Goal: Book appointment/travel/reservation

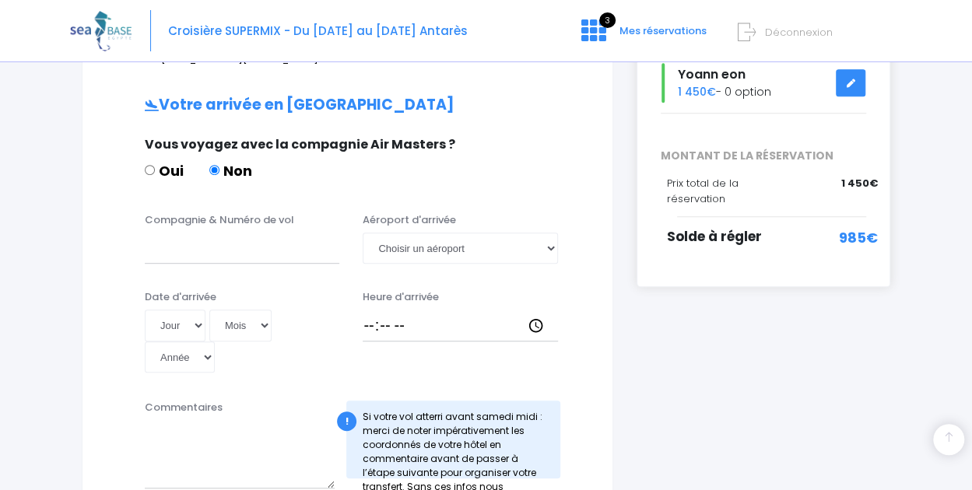
scroll to position [275, 0]
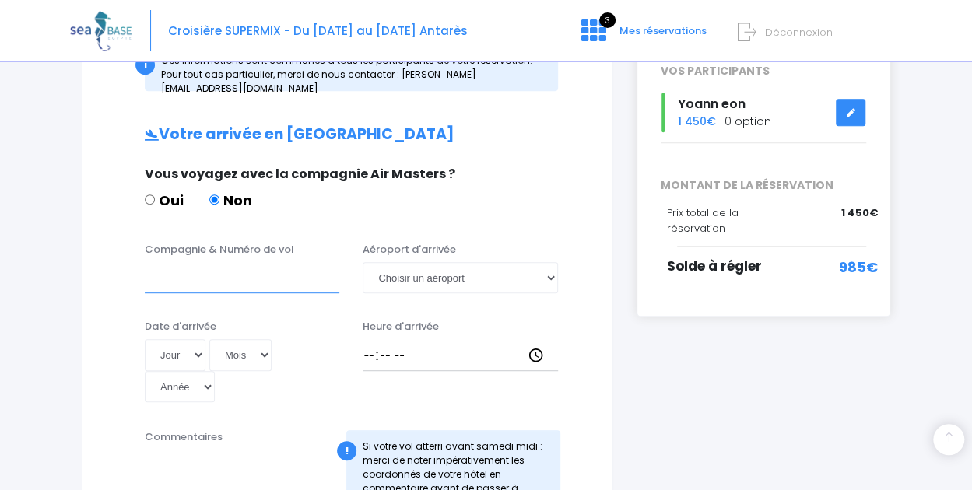
click at [202, 262] on input "Compagnie & Numéro de vol" at bounding box center [242, 277] width 194 height 31
type input "TRANSAVIA TO8062"
click at [185, 340] on select "Jour 01 02 03 04 05 06 07 08 09 10 11 12 13 14 15 16 17 18 19 20 21 22 23 24 25…" at bounding box center [175, 354] width 61 height 31
select select "15"
click at [145, 339] on select "Jour 01 02 03 04 05 06 07 08 09 10 11 12 13 14 15 16 17 18 19 20 21 22 23 24 25…" at bounding box center [175, 354] width 61 height 31
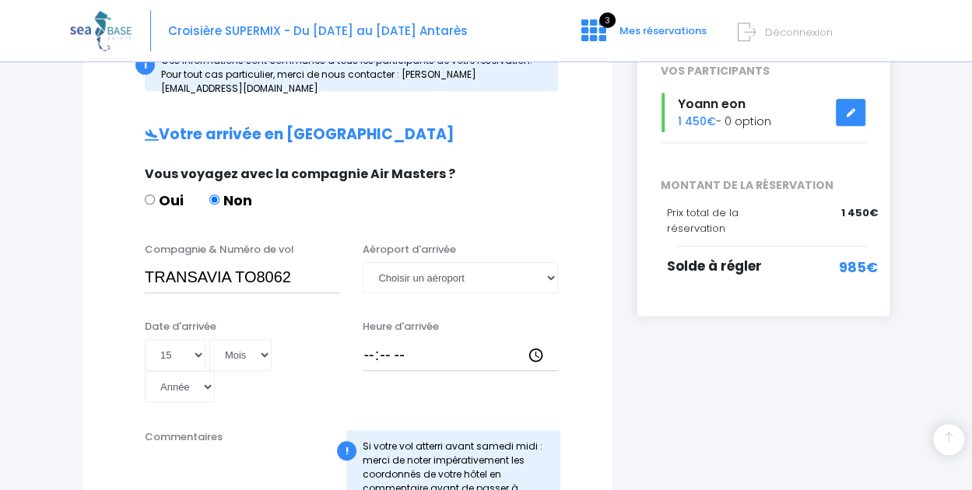
click at [257, 339] on select "Mois 01 02 03 04 05 06 07 08 09 10 11 12" at bounding box center [240, 354] width 62 height 31
select select "11"
click at [209, 339] on select "Mois 01 02 03 04 05 06 07 08 09 10 11 12" at bounding box center [240, 354] width 62 height 31
click at [201, 385] on select "Année 2045 2044 2043 2042 2041 2040 2039 2038 2037 2036 2035 2034 2033 2032 203…" at bounding box center [180, 386] width 70 height 31
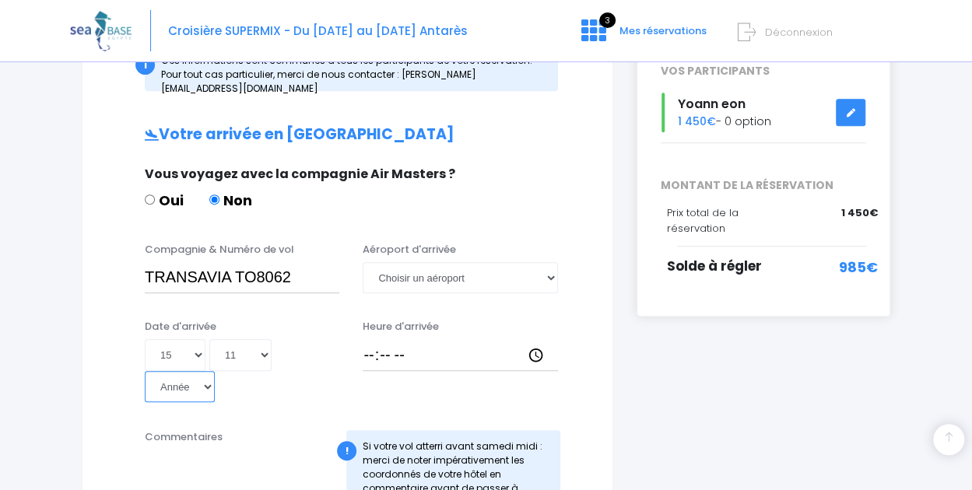
select select "2025"
click at [145, 371] on select "Année 2045 2044 2043 2042 2041 2040 2039 2038 2037 2036 2035 2034 2033 2032 203…" at bounding box center [180, 386] width 70 height 31
type input "2025-11-15"
click at [460, 266] on select "Choisir un aéroport Hurghada Marsa Alam" at bounding box center [460, 277] width 194 height 31
select select "Hurghada"
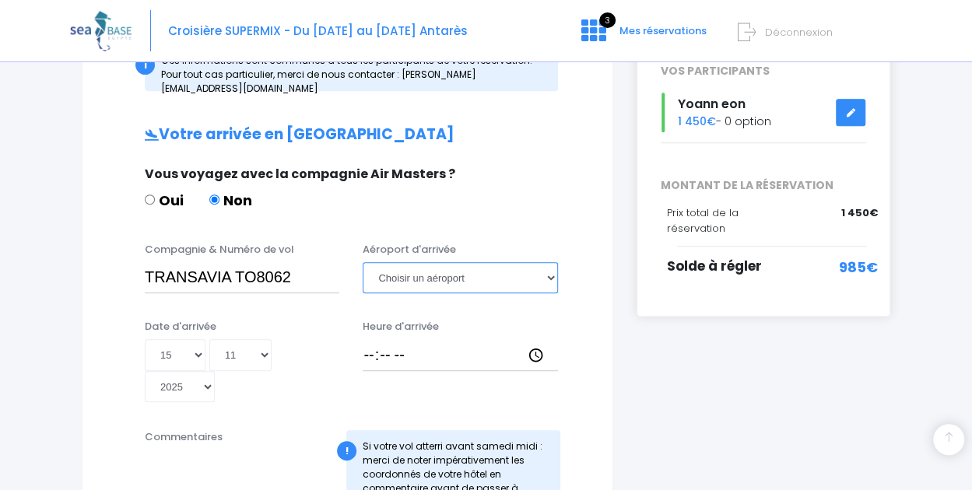
click at [363, 262] on select "Choisir un aéroport Hurghada Marsa Alam" at bounding box center [460, 277] width 194 height 31
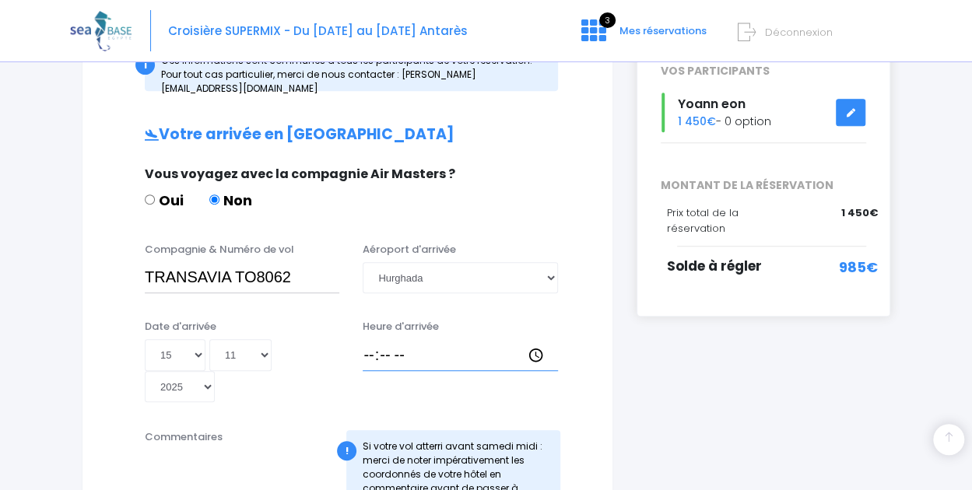
click at [418, 339] on input "Heure d'arrivée" at bounding box center [460, 354] width 194 height 31
type input "14:45"
click at [558, 201] on div "Vous voyagez avec la compagnie Air Masters ? Oui Non" at bounding box center [348, 195] width 468 height 61
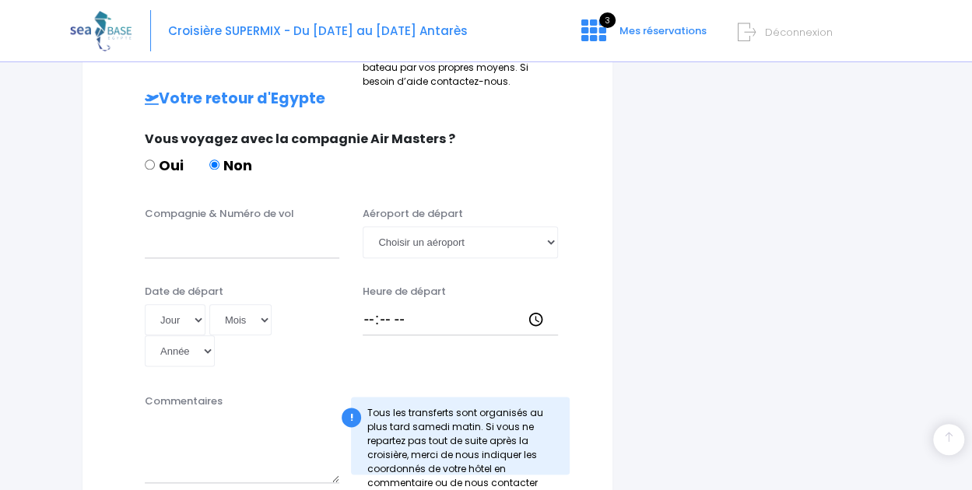
scroll to position [755, 0]
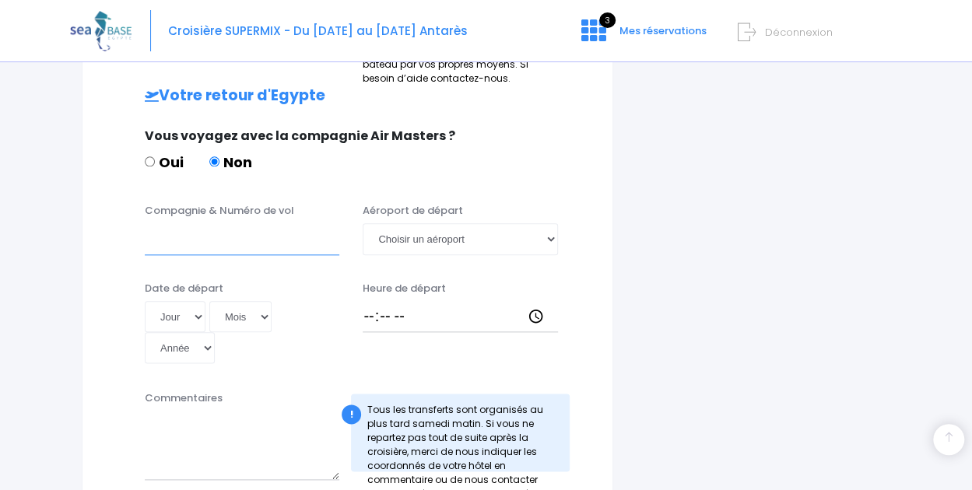
click at [264, 223] on input "Compagnie & Numéro de vol" at bounding box center [242, 238] width 194 height 31
type input "TRANSAVIA TO8063"
click at [198, 301] on select "Jour 01 02 03 04 05 06 07 08 09 10 11 12 13 14 15 16 17 18 19 20 21 22 23 24 25…" at bounding box center [175, 316] width 61 height 31
select select "22"
click at [145, 301] on select "Jour 01 02 03 04 05 06 07 08 09 10 11 12 13 14 15 16 17 18 19 20 21 22 23 24 25…" at bounding box center [175, 316] width 61 height 31
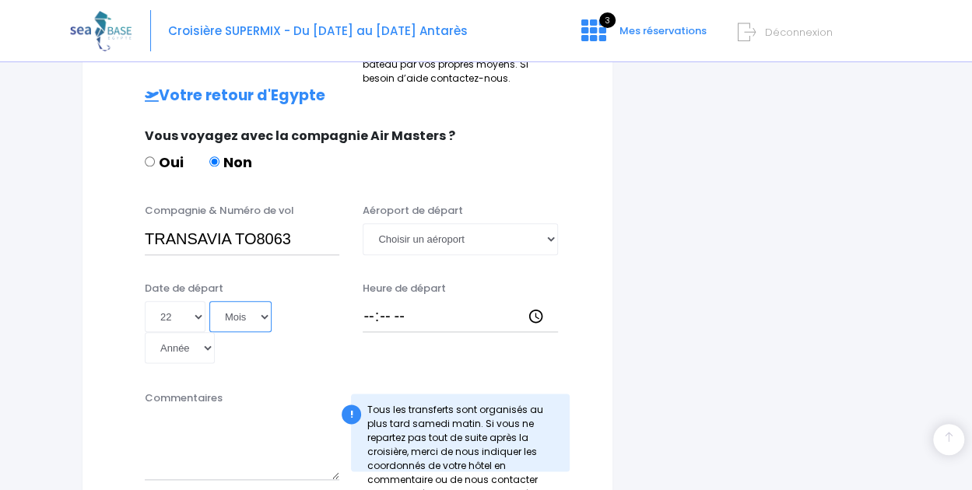
click at [249, 301] on select "Mois 01 02 03 04 05 06 07 08 09 10 11 12" at bounding box center [240, 316] width 62 height 31
select select "11"
click at [209, 301] on select "Mois 01 02 03 04 05 06 07 08 09 10 11 12" at bounding box center [240, 316] width 62 height 31
click at [197, 339] on select "Année 2045 2044 2043 2042 2041 2040 2039 2038 2037 2036 2035 2034 2033 2032 203…" at bounding box center [180, 347] width 70 height 31
select select "2025"
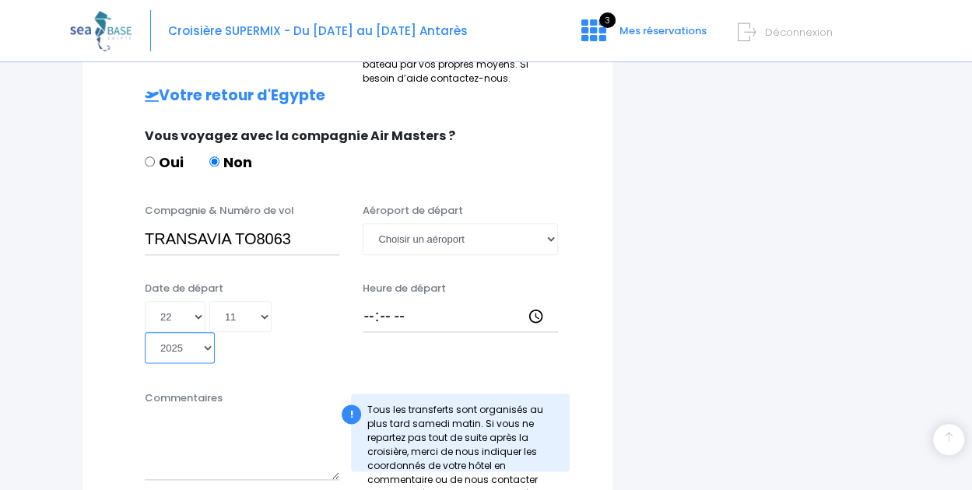
click at [145, 332] on select "Année 2045 2044 2043 2042 2041 2040 2039 2038 2037 2036 2035 2034 2033 2032 203…" at bounding box center [180, 347] width 70 height 31
type input "2025-11-22"
click at [474, 223] on select "Choisir un aéroport Hurghada Marsa Alam" at bounding box center [460, 238] width 194 height 31
select select "Hurghada"
click at [363, 223] on select "Choisir un aéroport Hurghada Marsa Alam" at bounding box center [460, 238] width 194 height 31
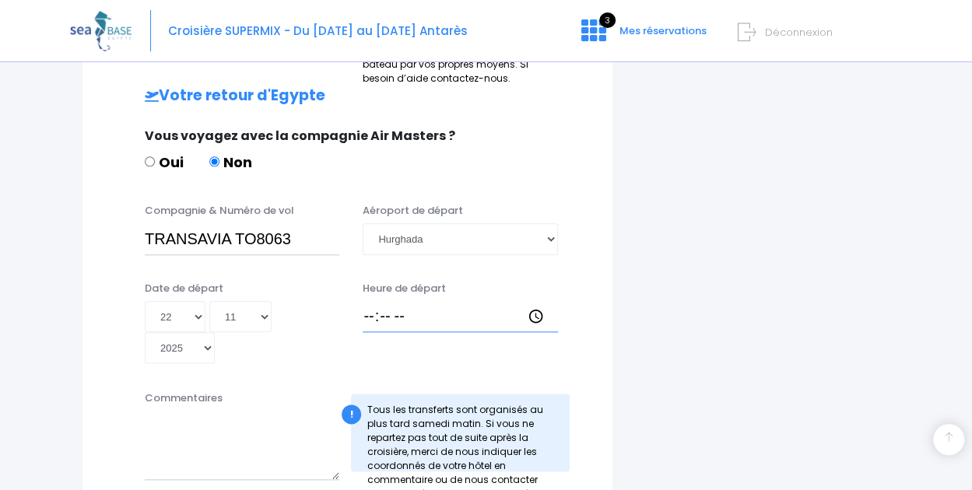
click at [407, 301] on input "Heure de départ" at bounding box center [460, 316] width 194 height 31
type input "20:30"
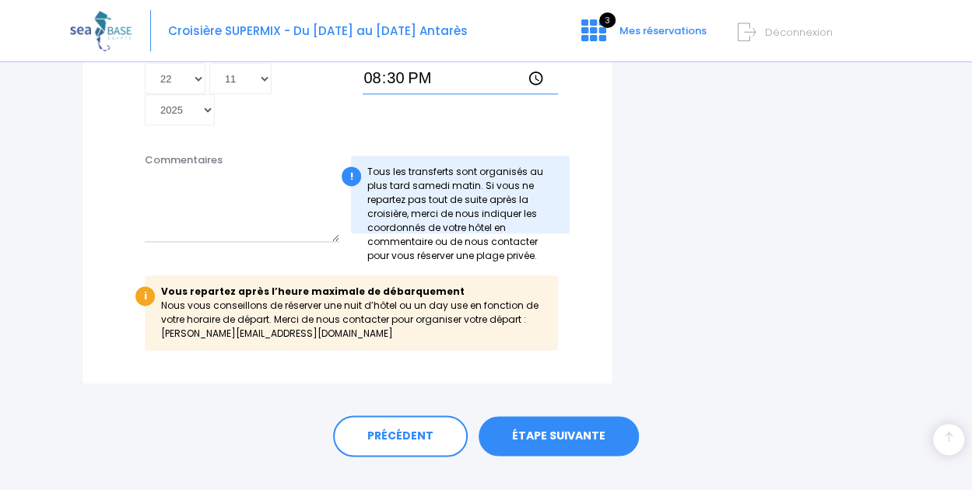
scroll to position [996, 0]
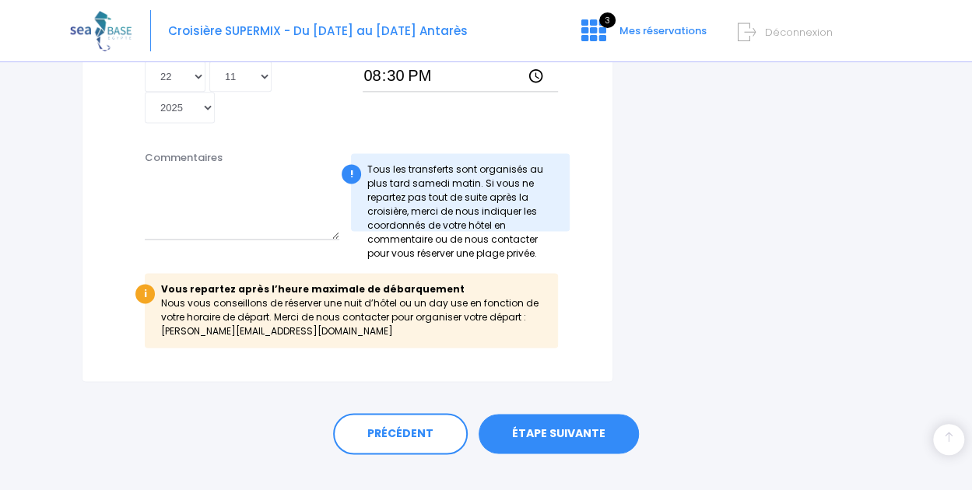
click at [552, 422] on link "ÉTAPE SUIVANTE" at bounding box center [558, 434] width 160 height 40
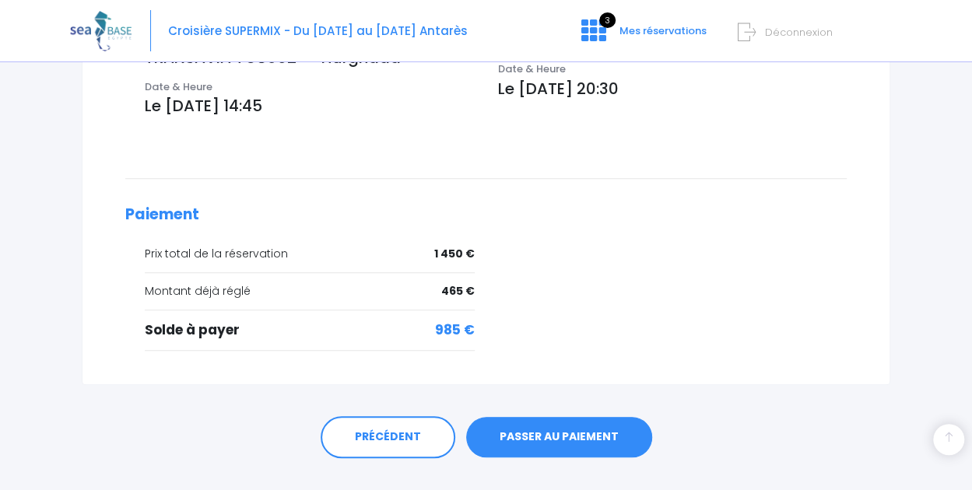
scroll to position [601, 0]
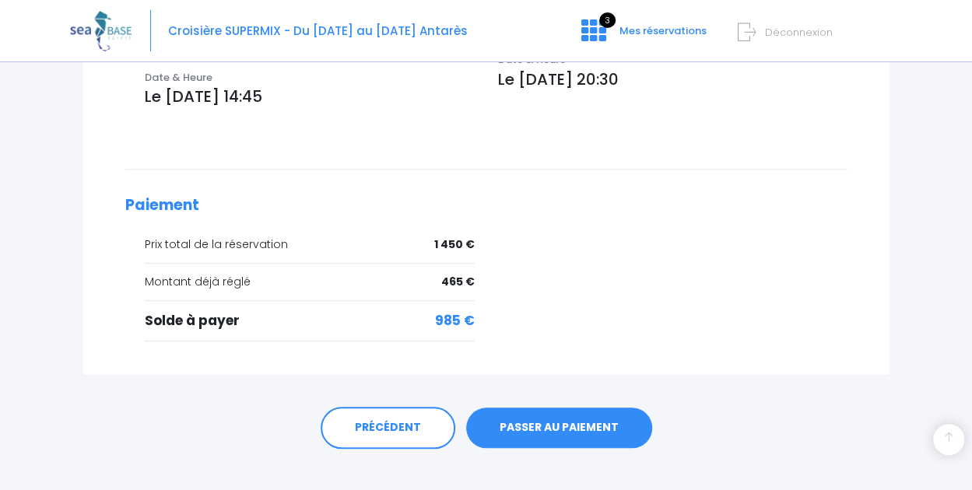
click at [574, 412] on link "PASSER AU PAIEMENT" at bounding box center [559, 428] width 186 height 40
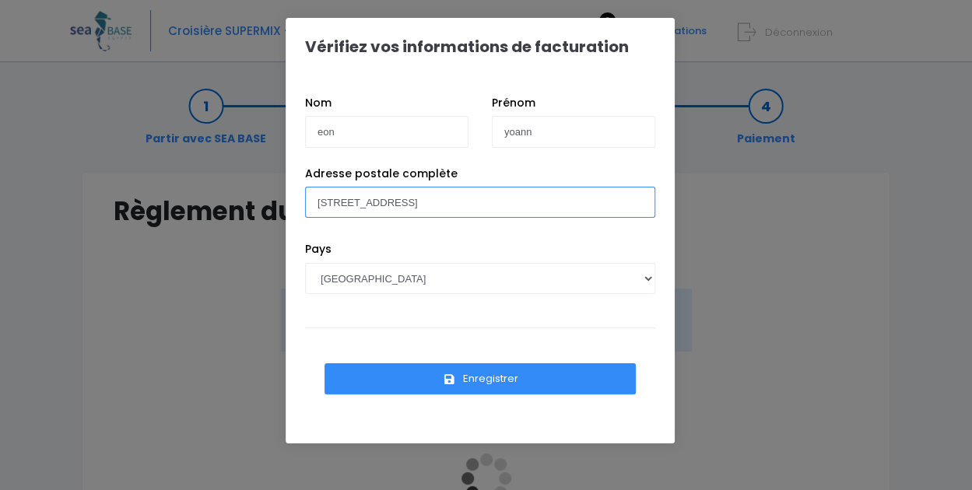
drag, startPoint x: 566, startPoint y: 201, endPoint x: 296, endPoint y: 185, distance: 271.2
click at [296, 185] on div "Adresse postale complète 22 rue des cathelinettes 49123 Ingrandes Sur Loire" at bounding box center [479, 204] width 373 height 76
type input "61 rue des Garennes"
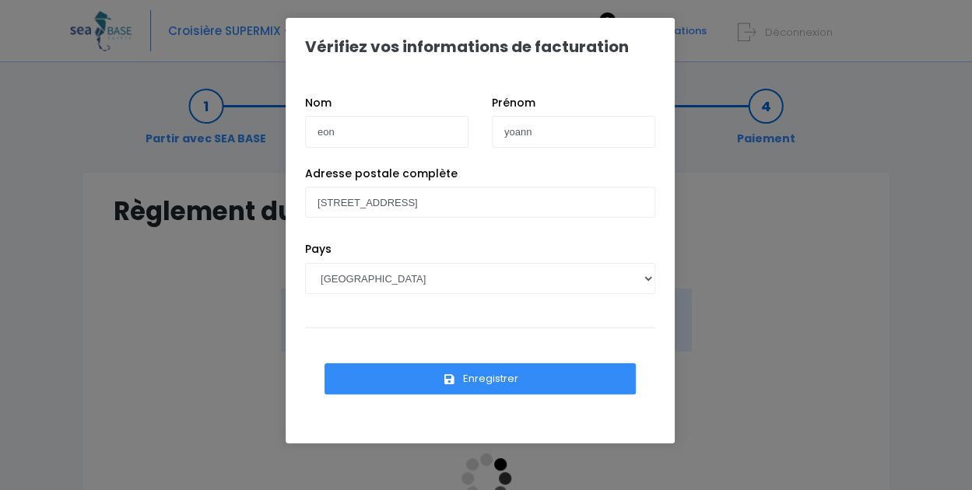
click at [481, 376] on button "Enregistrer" at bounding box center [479, 378] width 311 height 31
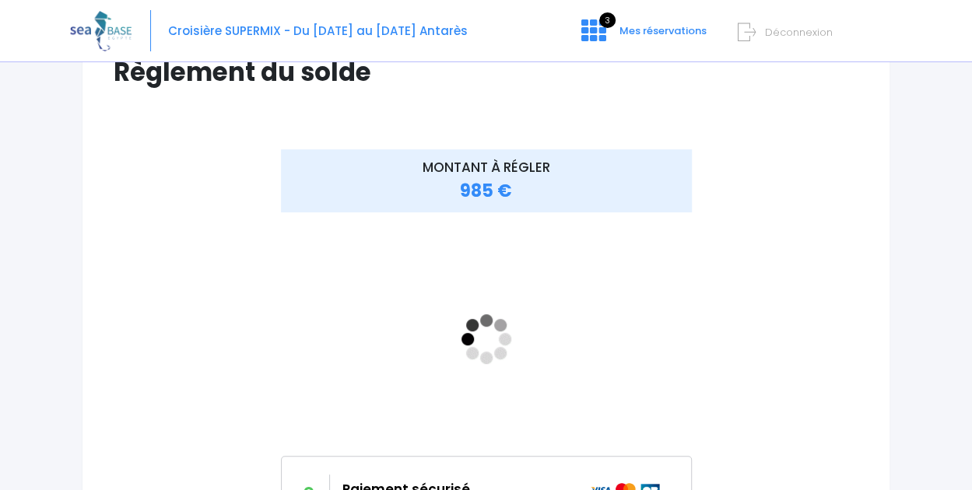
scroll to position [143, 0]
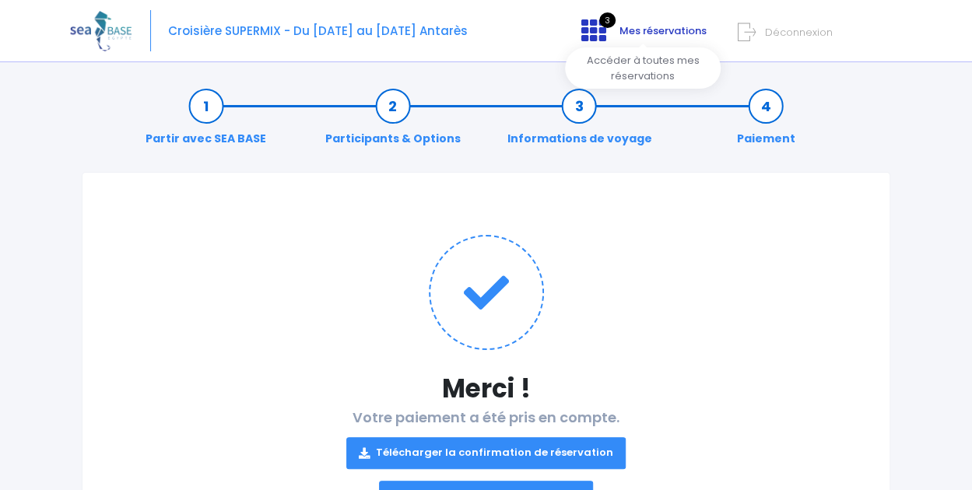
click at [594, 31] on icon at bounding box center [593, 30] width 25 height 25
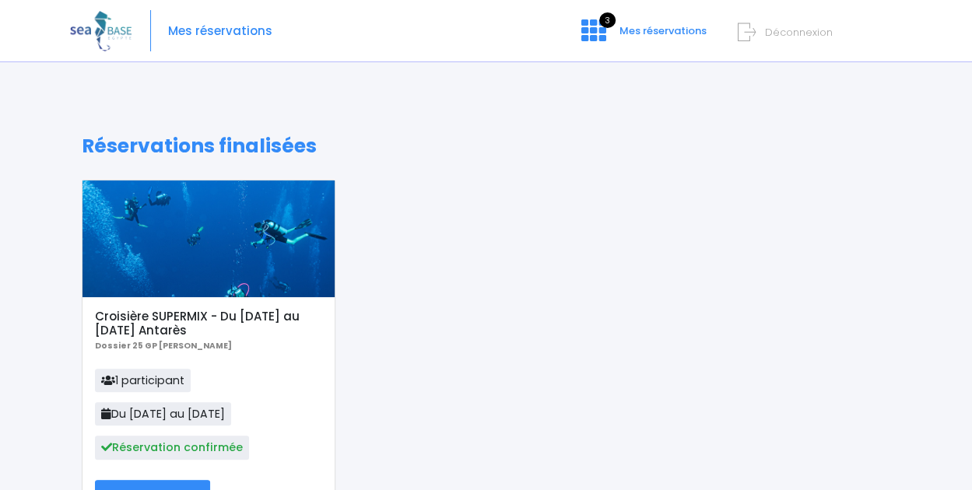
click at [227, 250] on div at bounding box center [208, 238] width 252 height 117
